Goal: Task Accomplishment & Management: Use online tool/utility

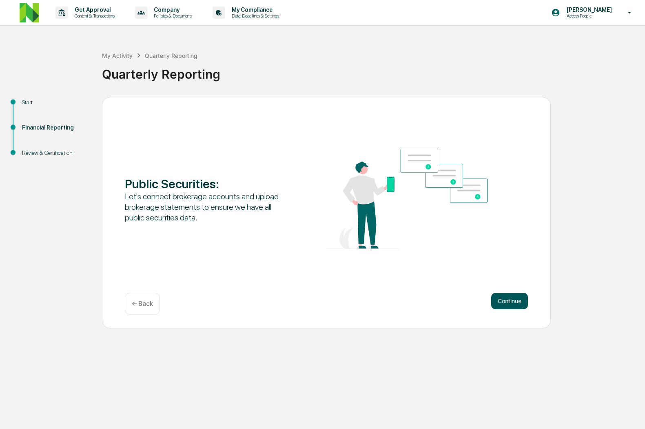
click at [506, 306] on button "Continue" at bounding box center [509, 301] width 37 height 16
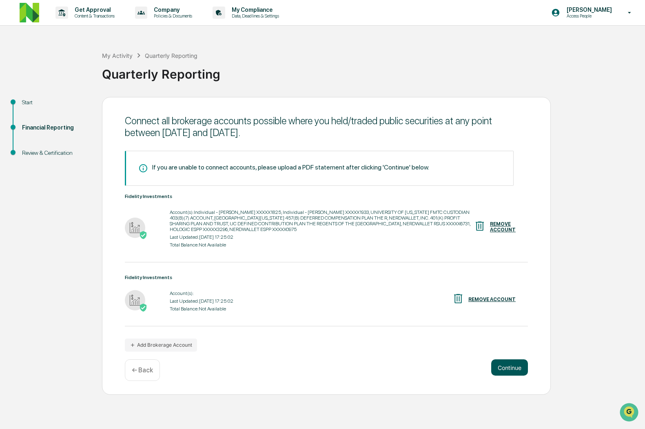
click at [513, 376] on button "Continue" at bounding box center [509, 368] width 37 height 16
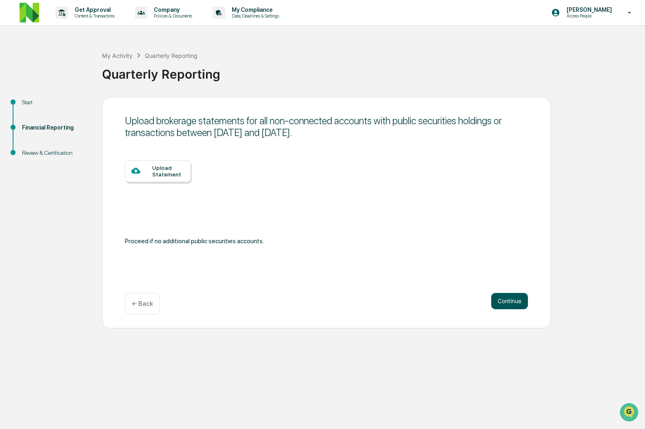
click at [505, 298] on button "Continue" at bounding box center [509, 301] width 37 height 16
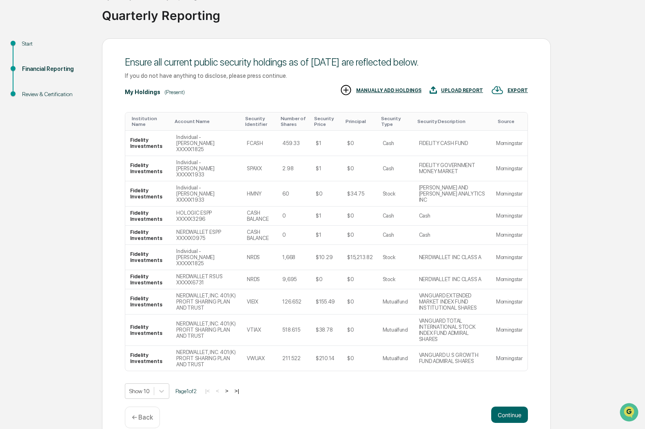
scroll to position [60, 0]
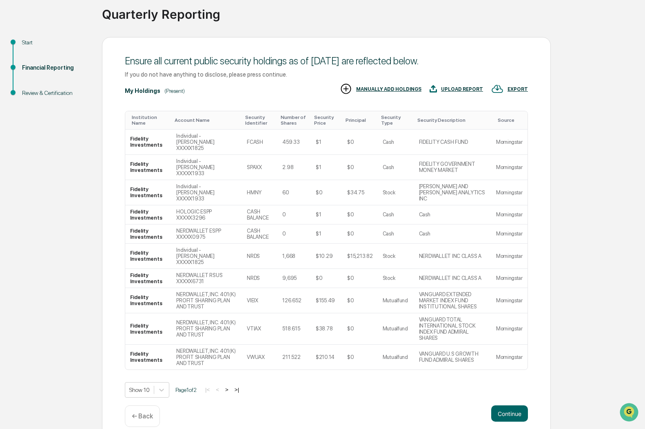
click at [241, 389] on button ">|" at bounding box center [236, 390] width 9 height 7
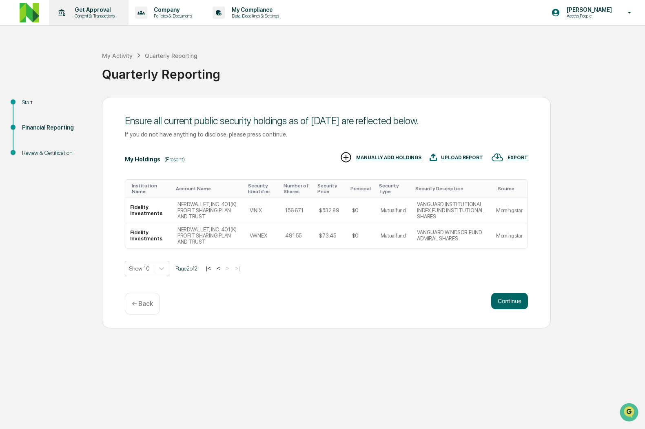
click at [73, 19] on div "Get Approval Content & Transactions" at bounding box center [87, 12] width 71 height 25
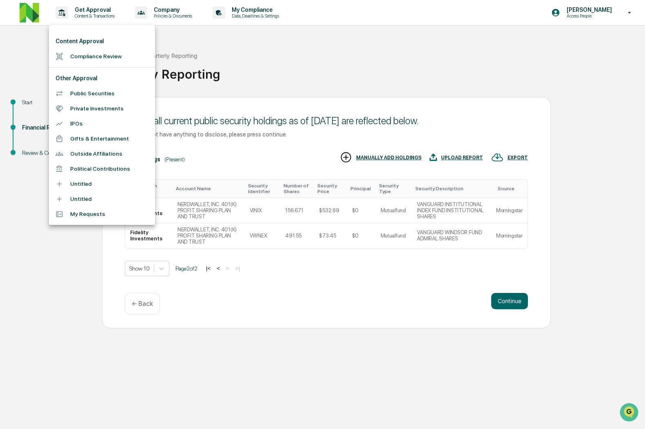
click at [29, 8] on div at bounding box center [322, 214] width 645 height 429
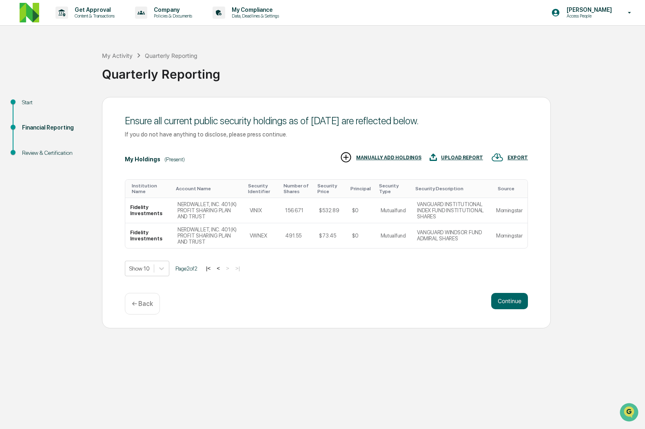
click at [27, 11] on img at bounding box center [30, 13] width 20 height 20
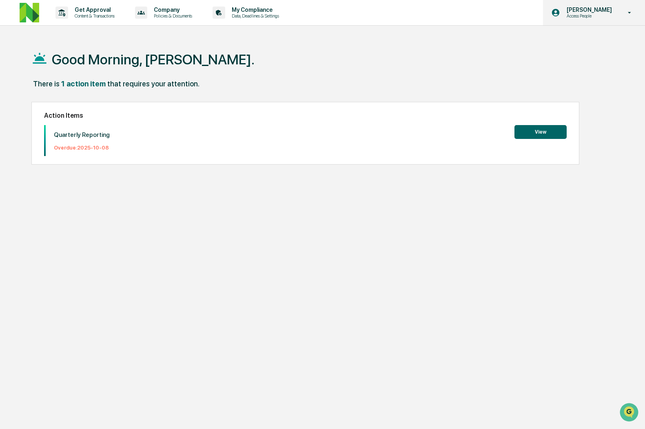
click at [625, 13] on icon at bounding box center [629, 13] width 14 height 8
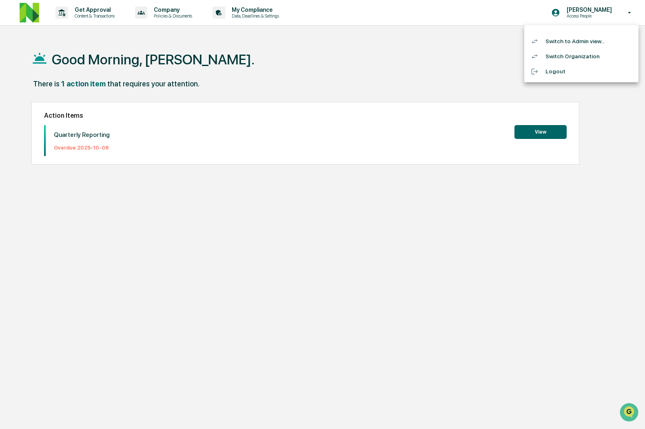
click at [462, 39] on div at bounding box center [322, 214] width 645 height 429
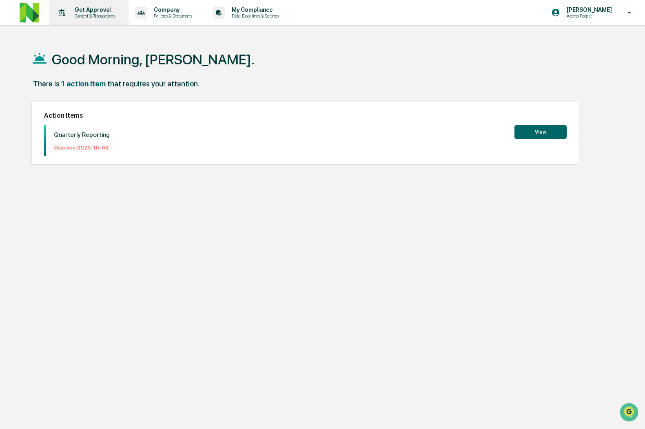
click at [103, 8] on p "Get Approval" at bounding box center [93, 10] width 51 height 7
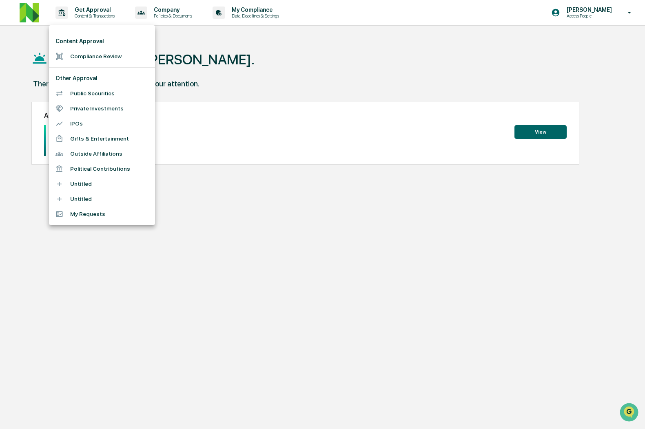
click at [206, 40] on div at bounding box center [322, 214] width 645 height 429
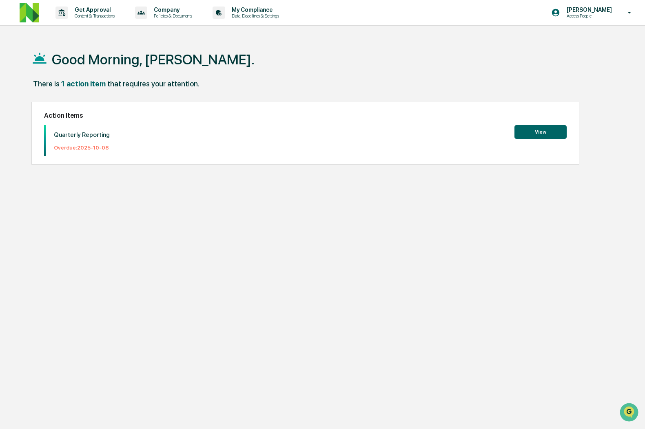
click at [530, 128] on button "View" at bounding box center [540, 132] width 52 height 14
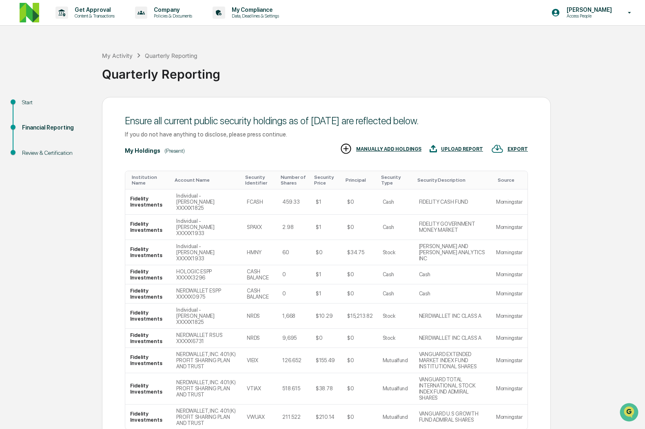
click at [24, 108] on div "Start" at bounding box center [55, 111] width 80 height 25
click at [27, 103] on div "Start" at bounding box center [55, 102] width 67 height 9
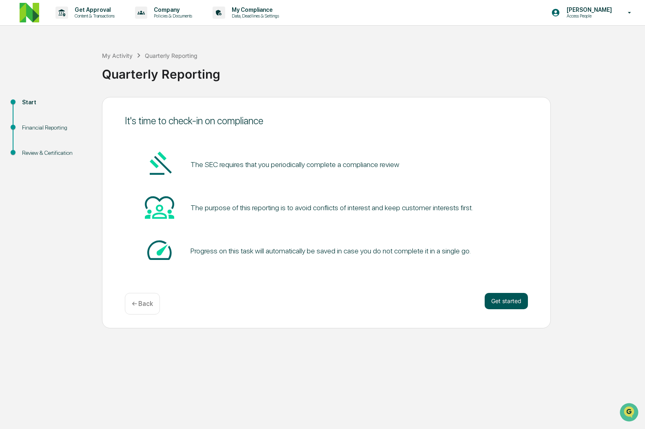
click at [513, 303] on button "Get started" at bounding box center [505, 301] width 43 height 16
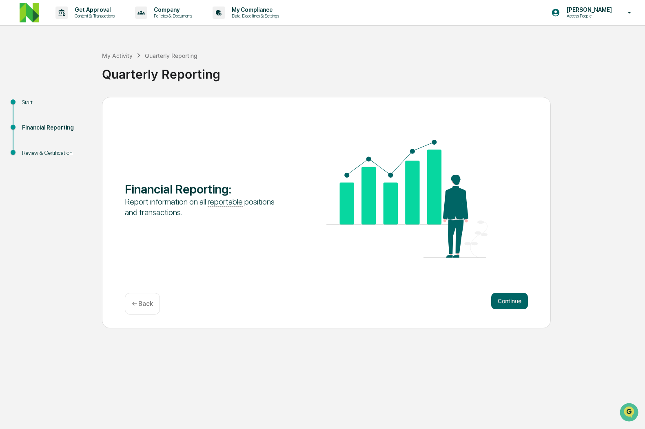
click at [517, 292] on div "Financial Reporting : Report information on all reportable positions and transa…" at bounding box center [326, 213] width 449 height 232
click at [509, 299] on button "Continue" at bounding box center [509, 301] width 37 height 16
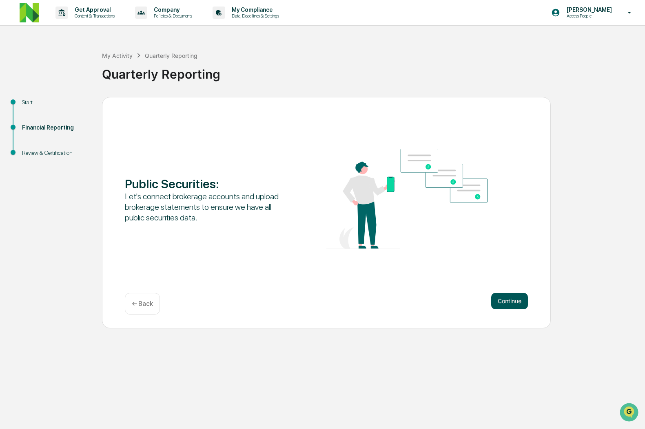
click at [495, 298] on button "Continue" at bounding box center [509, 301] width 37 height 16
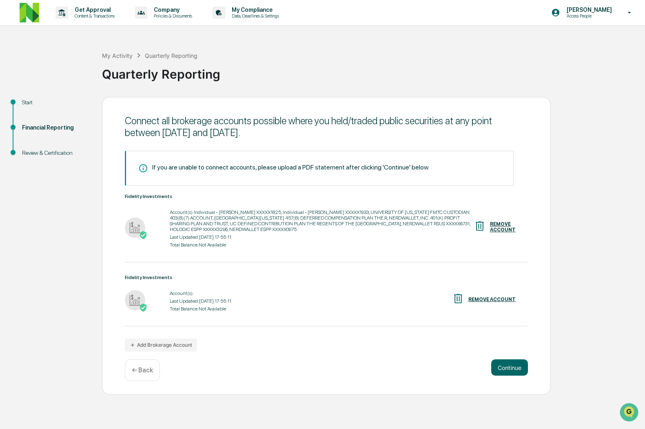
click at [187, 304] on div "Last Updated: [DATE] 17:55:11" at bounding box center [201, 301] width 62 height 6
click at [130, 301] on img at bounding box center [135, 300] width 20 height 20
click at [137, 310] on img at bounding box center [135, 300] width 20 height 20
click at [606, 13] on p "Access People" at bounding box center [588, 16] width 56 height 6
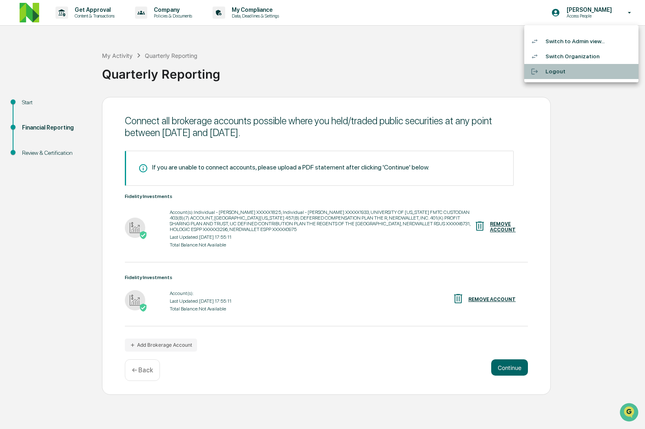
click at [571, 73] on li "Logout" at bounding box center [581, 71] width 114 height 15
